Goal: Find specific page/section: Find specific page/section

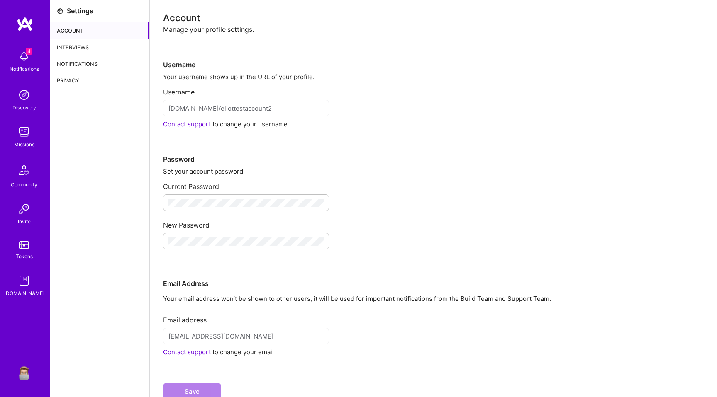
click at [85, 48] on div "Interviews" at bounding box center [99, 47] width 99 height 17
